Goal: Information Seeking & Learning: Learn about a topic

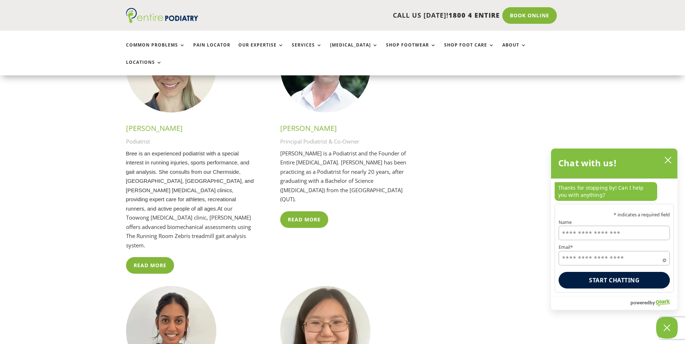
scroll to position [1758, 0]
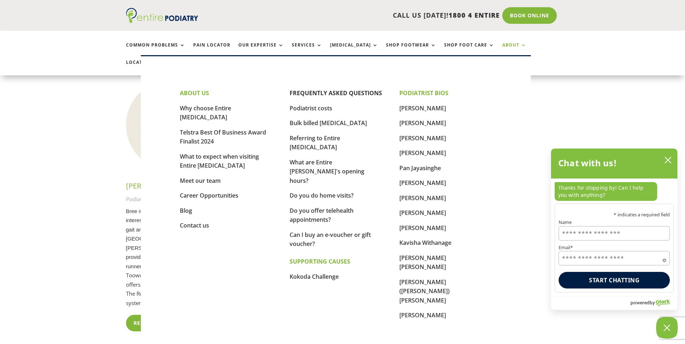
click at [502, 47] on link "About" at bounding box center [514, 51] width 24 height 16
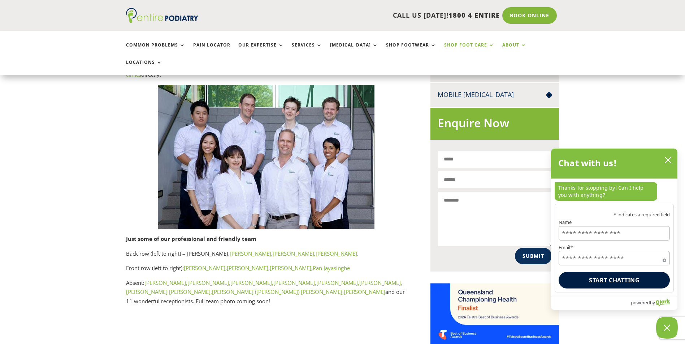
scroll to position [400, 0]
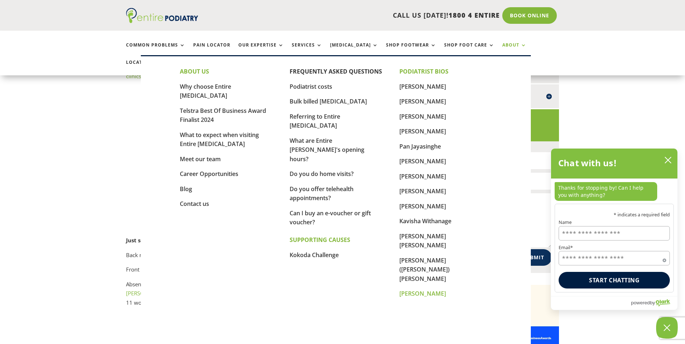
click at [424, 290] on link "[PERSON_NAME]" at bounding box center [422, 294] width 47 height 8
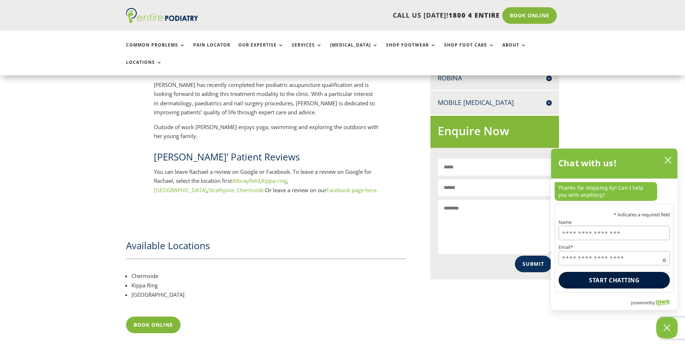
scroll to position [405, 0]
drag, startPoint x: 135, startPoint y: 251, endPoint x: 144, endPoint y: 257, distance: 10.6
click at [144, 271] on ul "Chermside Kippa Ring North Lakes" at bounding box center [266, 288] width 281 height 34
click at [144, 280] on li "Kippa Ring" at bounding box center [268, 284] width 275 height 9
click at [145, 290] on li "[GEOGRAPHIC_DATA]" at bounding box center [268, 294] width 275 height 9
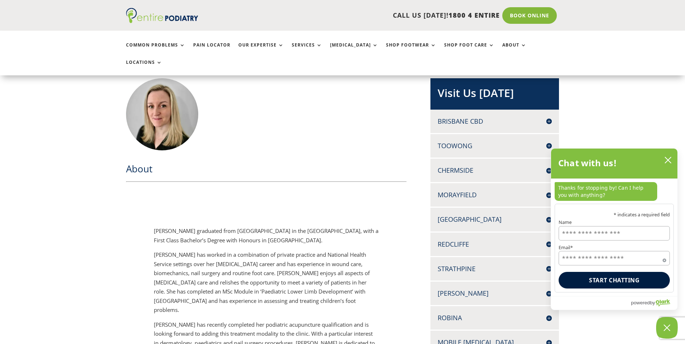
scroll to position [165, 0]
click at [667, 163] on icon "close chatbox" at bounding box center [667, 160] width 7 height 7
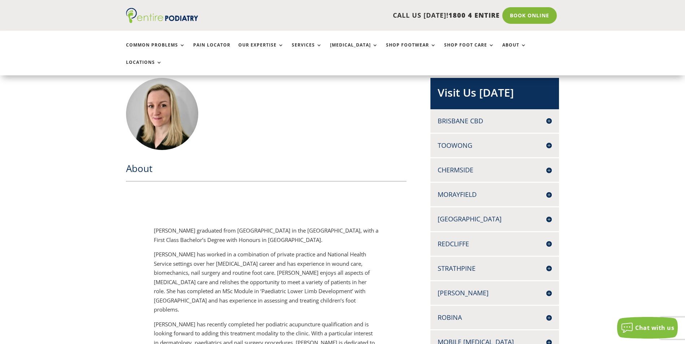
click at [518, 190] on h4 "Morayfield" at bounding box center [495, 194] width 114 height 9
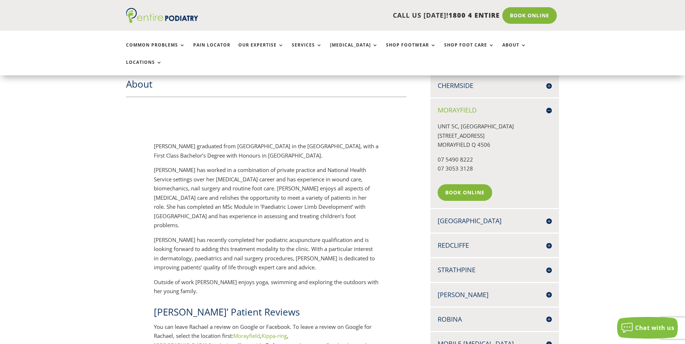
scroll to position [251, 0]
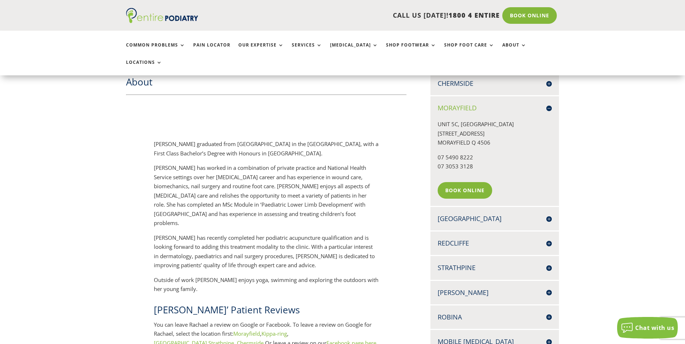
click at [489, 264] on h4 "Strathpine" at bounding box center [495, 268] width 114 height 9
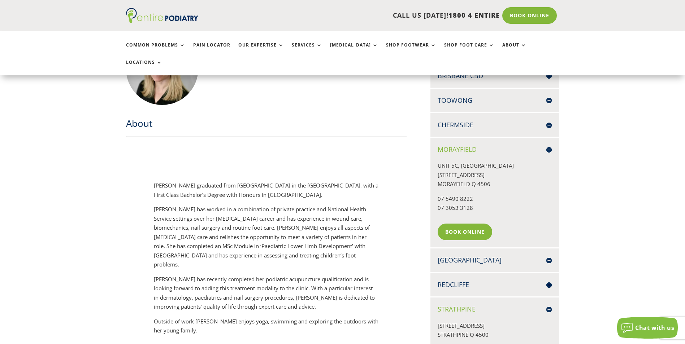
scroll to position [205, 0]
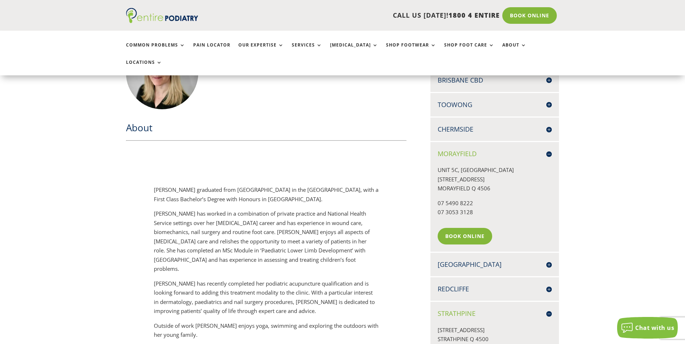
click at [225, 186] on p "Rachael graduated from Cardiff Metropolitan University in the UK, with a First …" at bounding box center [266, 198] width 225 height 24
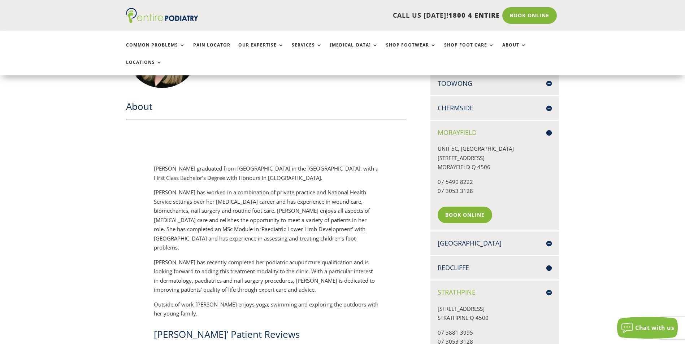
scroll to position [228, 0]
click at [459, 102] on h4 "Chermside" at bounding box center [495, 106] width 114 height 9
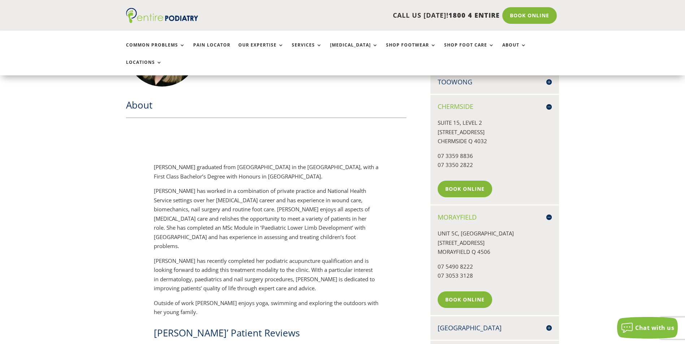
click at [551, 102] on h4 "Chermside" at bounding box center [495, 106] width 114 height 9
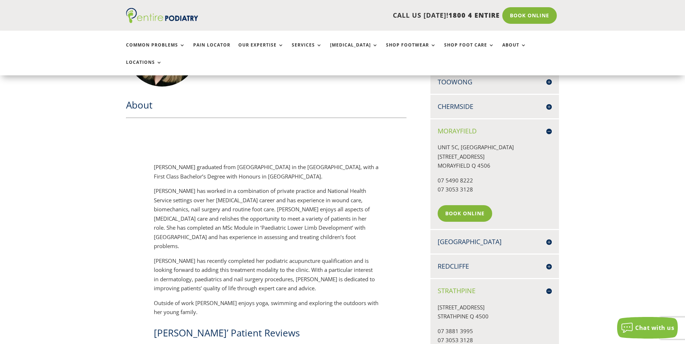
click at [547, 127] on h4 "Morayfield" at bounding box center [495, 131] width 114 height 9
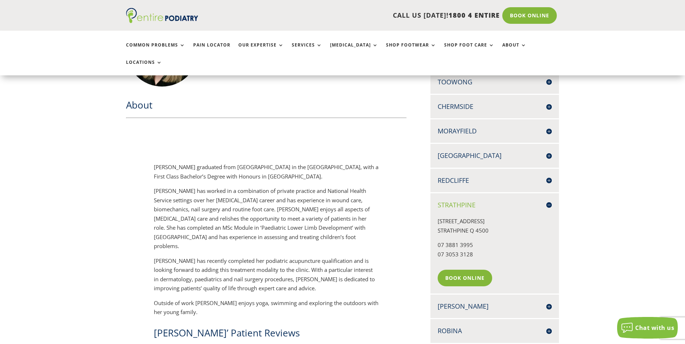
click at [547, 201] on h4 "Strathpine" at bounding box center [495, 205] width 114 height 9
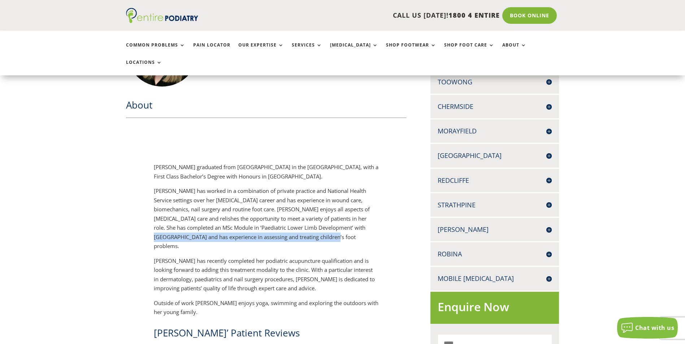
drag, startPoint x: 323, startPoint y: 212, endPoint x: 323, endPoint y: 220, distance: 7.9
click at [323, 220] on p "Rachael has worked in a combination of private practice and National Health Ser…" at bounding box center [266, 222] width 225 height 70
drag, startPoint x: 323, startPoint y: 220, endPoint x: 323, endPoint y: 207, distance: 13.0
click at [323, 207] on p "Rachael has worked in a combination of private practice and National Health Ser…" at bounding box center [266, 222] width 225 height 70
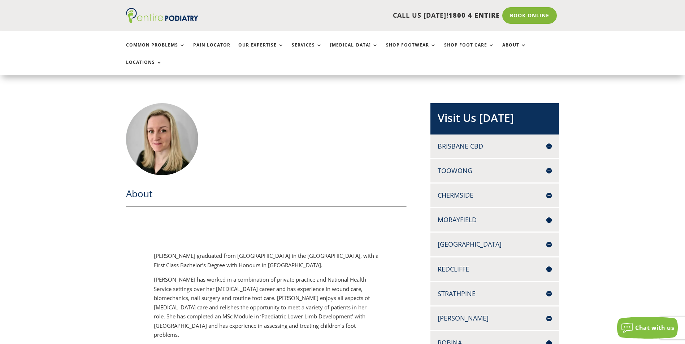
scroll to position [197, 0]
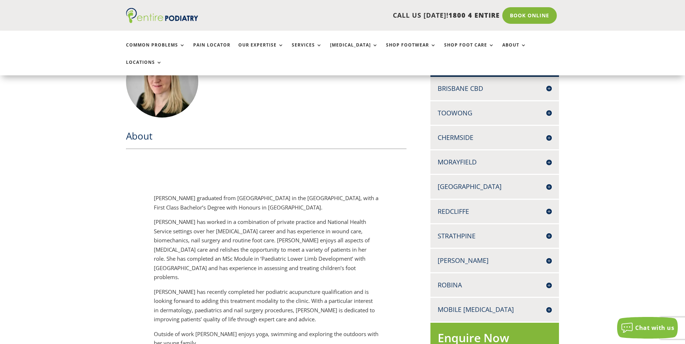
click at [408, 115] on div "About Rachael graduated from Cardiff Metropolitan University in the UK, with a …" at bounding box center [342, 293] width 433 height 517
click at [419, 77] on div "About Rachael graduated from Cardiff Metropolitan University in the UK, with a …" at bounding box center [342, 293] width 433 height 517
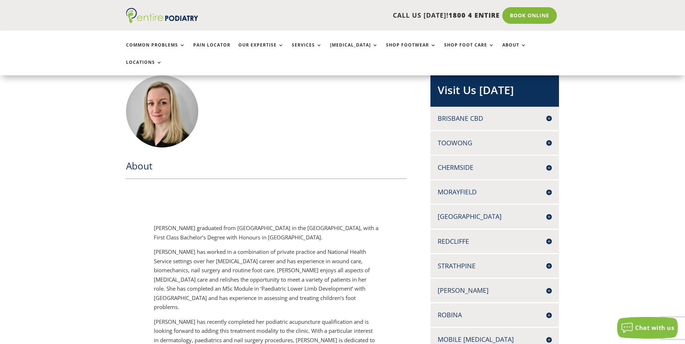
scroll to position [174, 0]
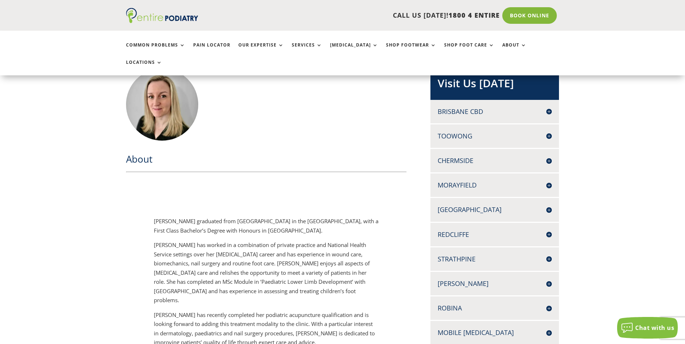
drag, startPoint x: 126, startPoint y: 338, endPoint x: 627, endPoint y: 169, distance: 528.5
click at [627, 169] on div "About Rachael graduated from Cardiff Metropolitan University in the UK, with a …" at bounding box center [342, 316] width 685 height 561
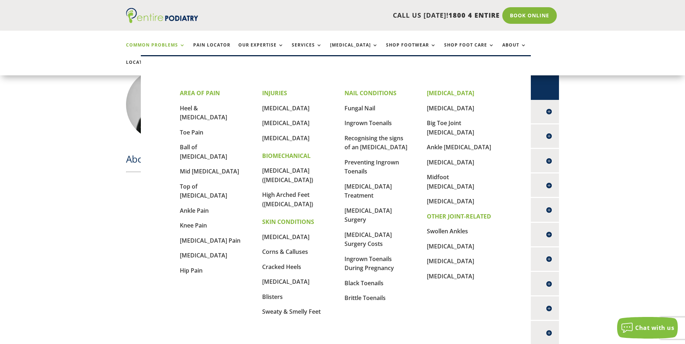
click at [161, 45] on link "Common Problems" at bounding box center [155, 51] width 59 height 16
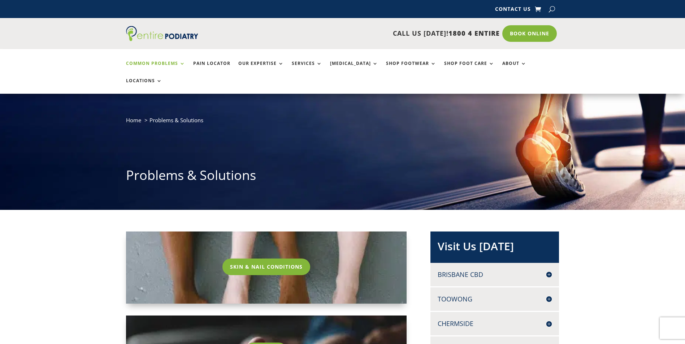
click at [162, 36] on img at bounding box center [162, 33] width 72 height 15
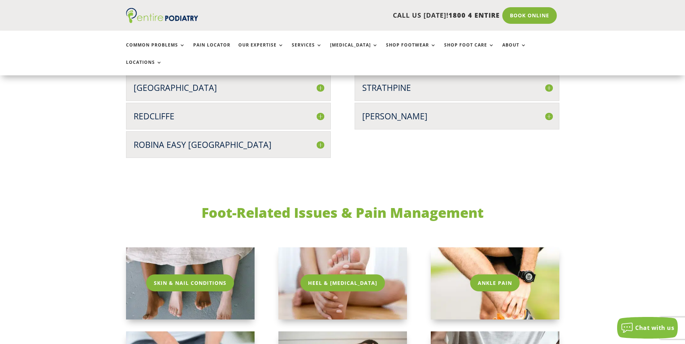
scroll to position [1964, 0]
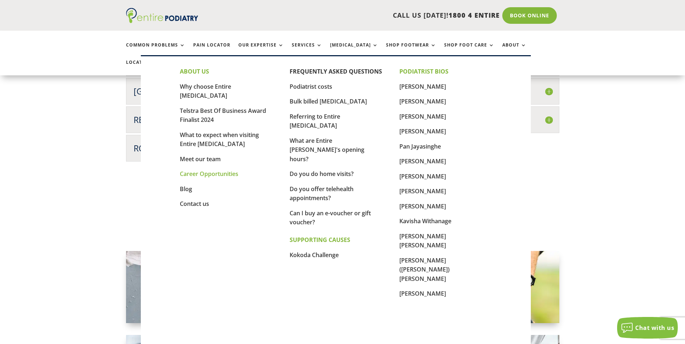
click at [208, 170] on link "Career Opportunities" at bounding box center [209, 174] width 58 height 8
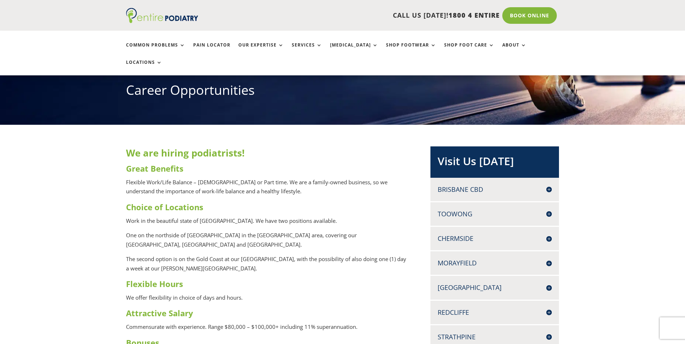
scroll to position [87, 0]
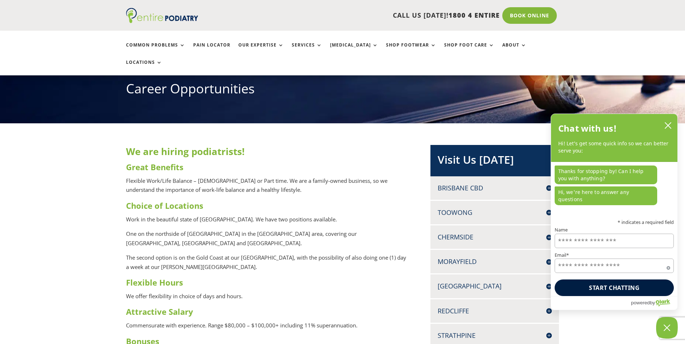
drag, startPoint x: 0, startPoint y: 344, endPoint x: 112, endPoint y: 214, distance: 171.0
drag, startPoint x: 254, startPoint y: 201, endPoint x: 327, endPoint y: 204, distance: 73.0
click at [327, 215] on p "Work in the beautiful state of [GEOGRAPHIC_DATA]. We have two positions availab…" at bounding box center [266, 222] width 281 height 15
click at [328, 215] on p "Work in the beautiful state of [GEOGRAPHIC_DATA]. We have two positions availab…" at bounding box center [266, 222] width 281 height 15
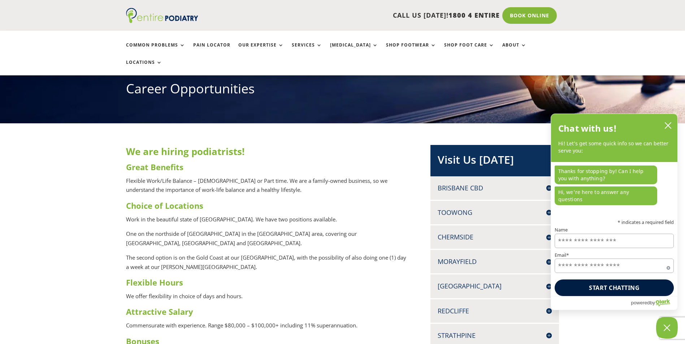
click at [293, 277] on h3 "Flexible Hours" at bounding box center [266, 284] width 281 height 15
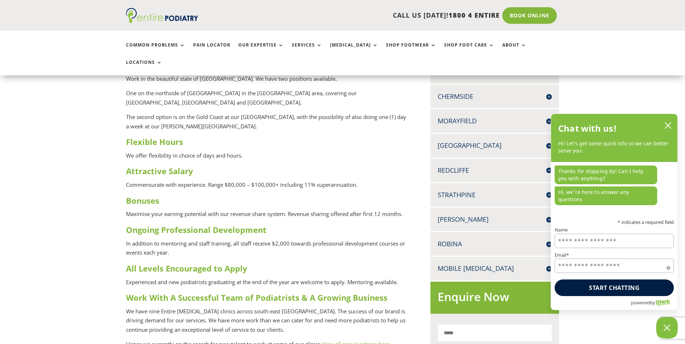
scroll to position [231, 0]
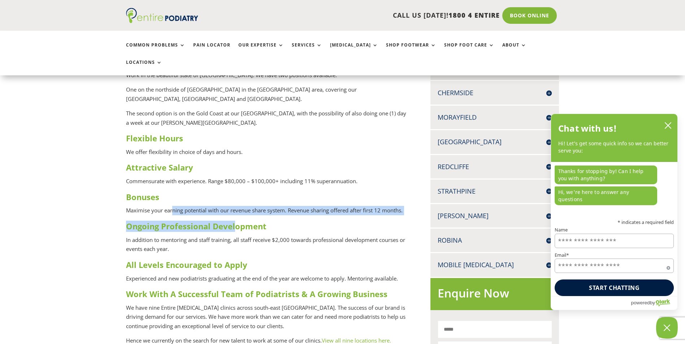
drag, startPoint x: 186, startPoint y: 201, endPoint x: 254, endPoint y: 210, distance: 68.9
click at [254, 210] on div "We are hiring podiatrists! Great Benefits Flexible Work/Life Balance – [DEMOGRA…" at bounding box center [266, 173] width 281 height 345
click at [254, 221] on strong "Ongoing Professional Development" at bounding box center [196, 226] width 140 height 11
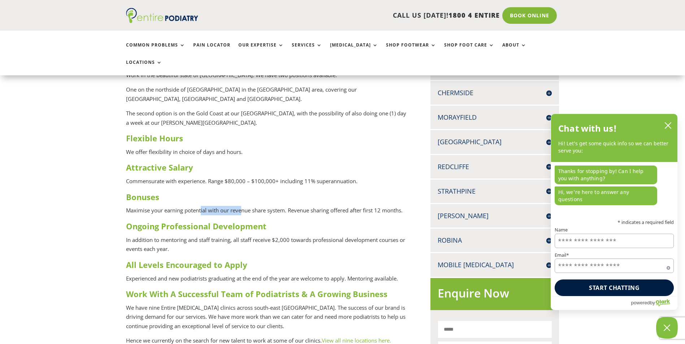
click at [245, 206] on p "Maximise your earning potential with our revenue share system. Revenue sharing …" at bounding box center [266, 213] width 281 height 15
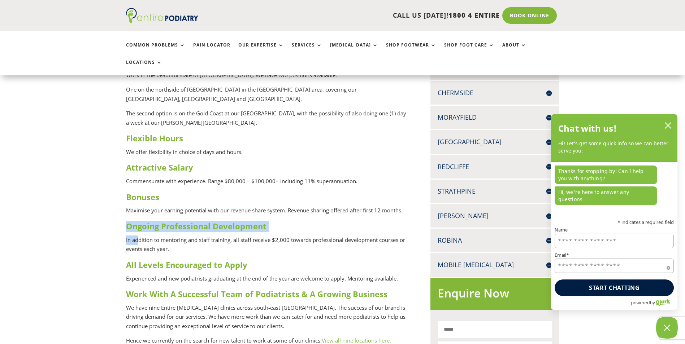
drag, startPoint x: 133, startPoint y: 216, endPoint x: 137, endPoint y: 219, distance: 4.9
click at [137, 219] on div "We are hiring podiatrists! Great Benefits Flexible Work/Life Balance – [DEMOGRA…" at bounding box center [266, 173] width 281 height 345
click at [137, 236] on p "In addition to mentoring and staff training, all staff receive $2,000 towards p…" at bounding box center [266, 248] width 281 height 24
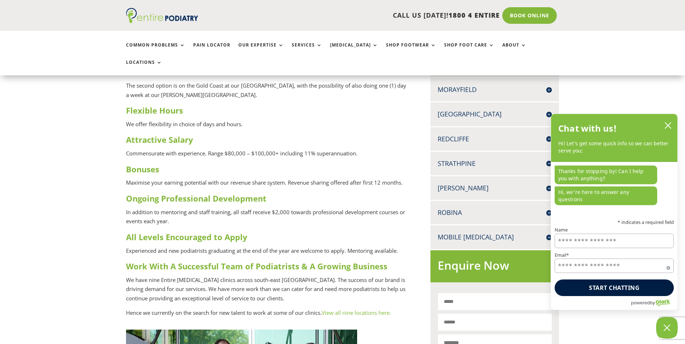
scroll to position [260, 0]
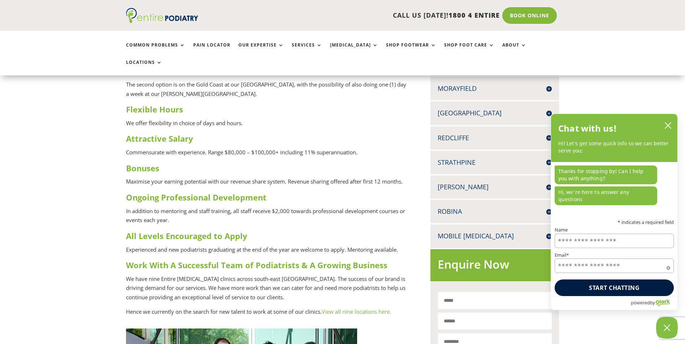
click at [131, 245] on p "Experienced and new podiatrists graduating at the end of the year are welcome t…" at bounding box center [266, 252] width 281 height 15
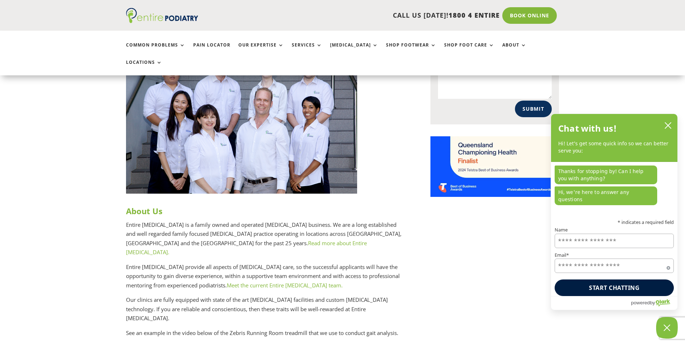
scroll to position [491, 0]
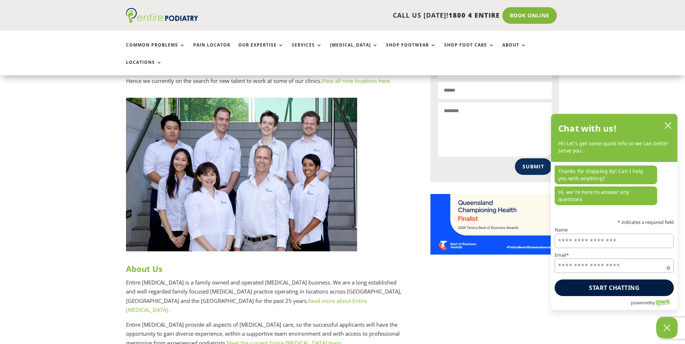
click at [376, 119] on div at bounding box center [266, 175] width 281 height 154
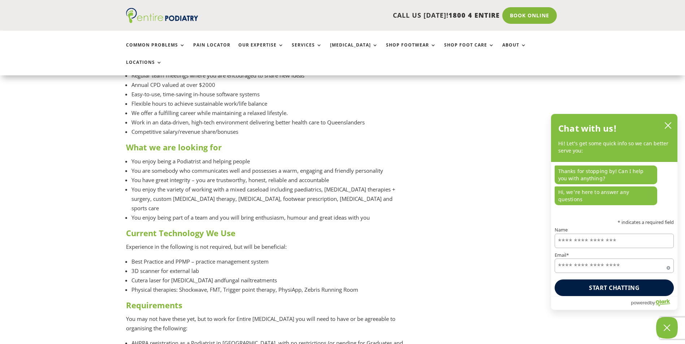
scroll to position [1235, 0]
